Goal: Transaction & Acquisition: Download file/media

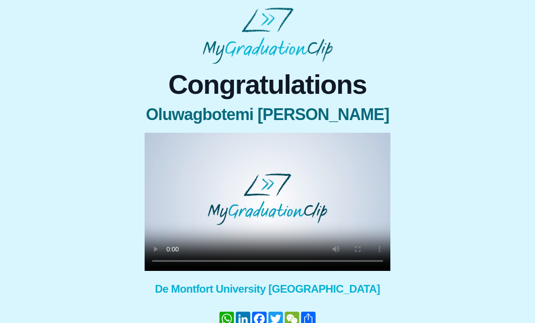
click at [254, 198] on video at bounding box center [268, 202] width 246 height 138
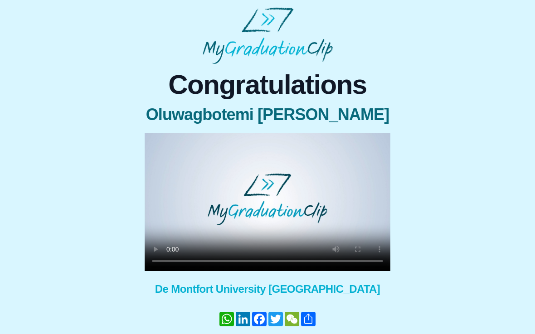
click at [158, 145] on video at bounding box center [268, 202] width 246 height 138
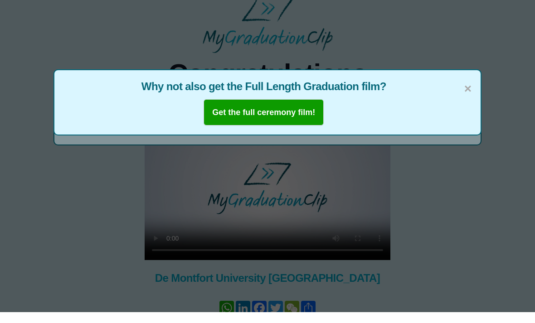
scroll to position [11, 0]
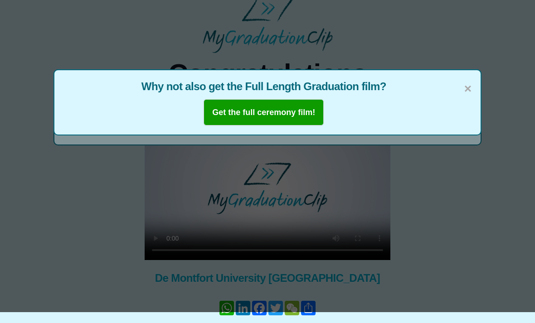
click at [469, 88] on span "×" at bounding box center [467, 88] width 7 height 19
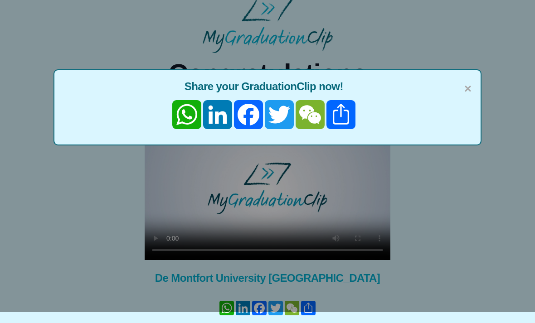
click at [464, 83] on span "×" at bounding box center [467, 88] width 7 height 19
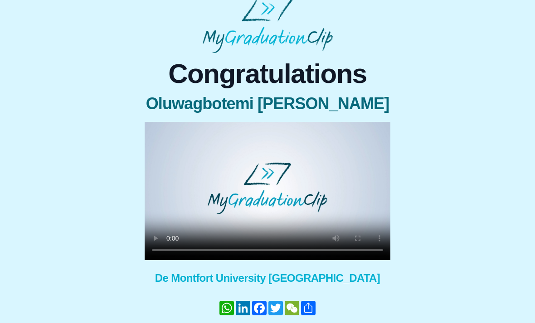
click at [379, 256] on video at bounding box center [268, 191] width 246 height 138
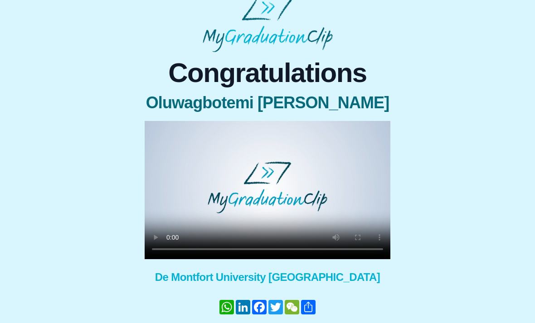
scroll to position [29, 0]
